Goal: Transaction & Acquisition: Download file/media

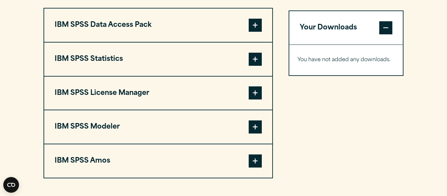
scroll to position [505, 0]
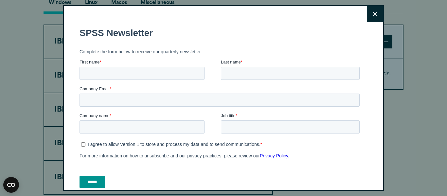
click at [376, 12] on icon at bounding box center [374, 14] width 5 height 5
click at [381, 16] on button "Close" at bounding box center [375, 14] width 16 height 16
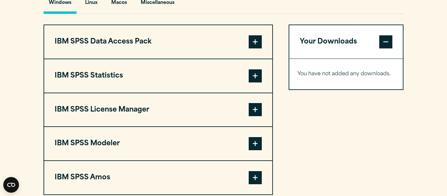
click at [374, 43] on button "Your Downloads" at bounding box center [345, 41] width 113 height 33
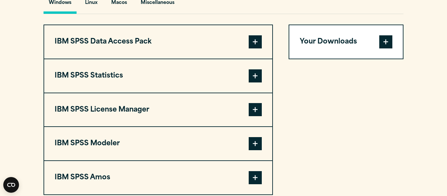
click at [374, 43] on button "Your Downloads" at bounding box center [345, 41] width 113 height 33
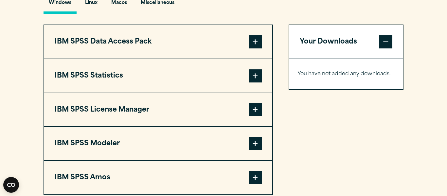
click at [263, 42] on button "IBM SPSS Data Access Pack" at bounding box center [158, 41] width 228 height 33
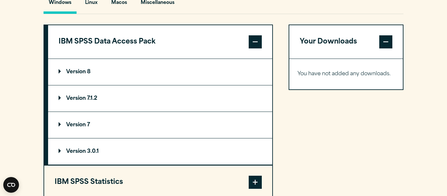
click at [263, 42] on button "IBM SPSS Data Access Pack" at bounding box center [160, 41] width 224 height 33
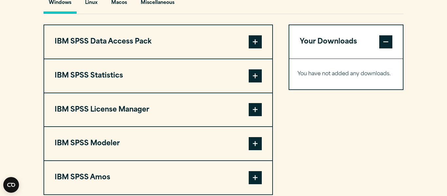
click at [229, 68] on button "IBM SPSS Statistics" at bounding box center [158, 75] width 228 height 33
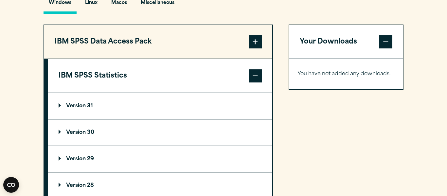
click at [180, 75] on button "IBM SPSS Statistics" at bounding box center [160, 75] width 224 height 33
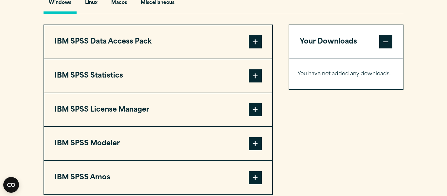
click at [146, 104] on button "IBM SPSS License Manager" at bounding box center [158, 109] width 228 height 33
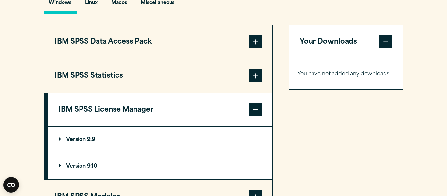
click at [146, 104] on button "IBM SPSS License Manager" at bounding box center [160, 109] width 224 height 33
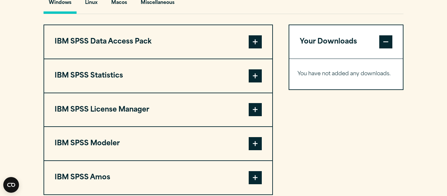
click at [163, 73] on button "IBM SPSS Statistics" at bounding box center [158, 75] width 228 height 33
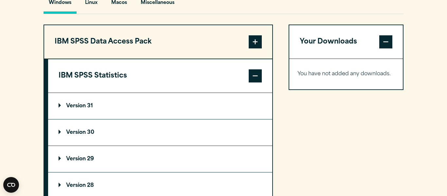
click at [117, 106] on summary "Version 31" at bounding box center [160, 106] width 224 height 26
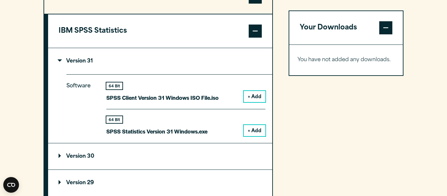
scroll to position [550, 0]
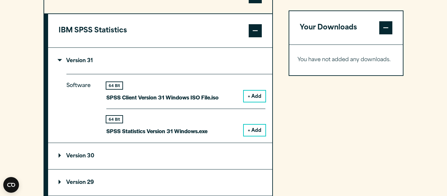
click at [262, 92] on button "+ Add" at bounding box center [255, 96] width 22 height 11
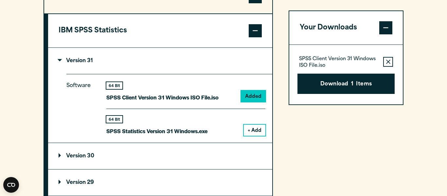
click at [257, 127] on button "+ Add" at bounding box center [255, 130] width 22 height 11
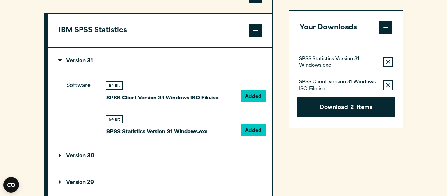
click at [355, 120] on div "SPSS Statistics Version 31 Windows.exe Remove this item from your software down…" at bounding box center [345, 86] width 113 height 83
click at [365, 92] on p "SPSS Client Version 31 Windows ISO File.iso" at bounding box center [338, 85] width 79 height 13
click at [371, 109] on button "Download 2 Items" at bounding box center [345, 107] width 97 height 20
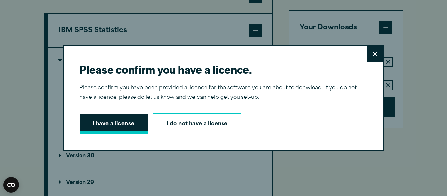
click at [101, 127] on button "I have a license" at bounding box center [113, 123] width 68 height 20
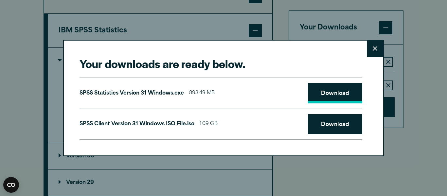
click at [347, 95] on link "Download" at bounding box center [335, 93] width 54 height 20
click at [311, 122] on link "Download" at bounding box center [335, 124] width 54 height 20
